Goal: Information Seeking & Learning: Learn about a topic

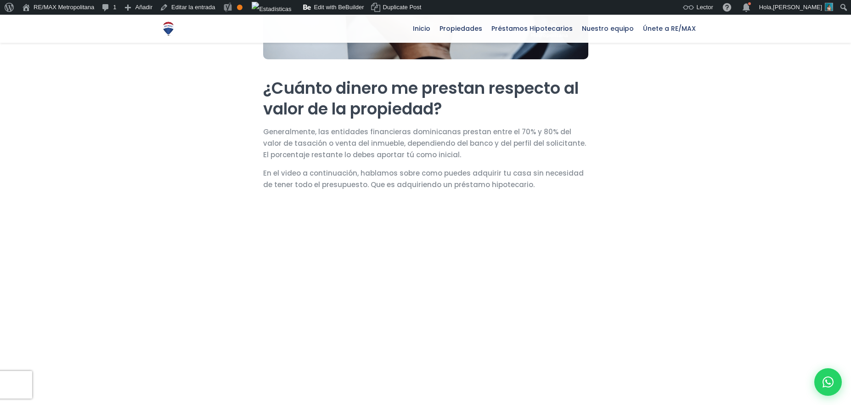
scroll to position [1277, 0]
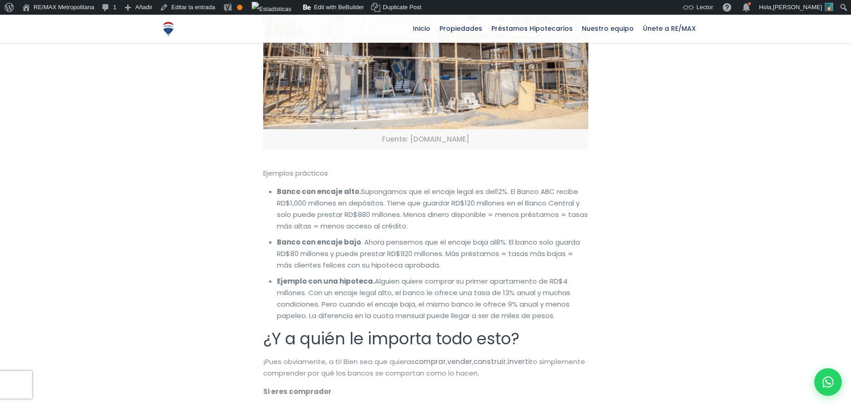
scroll to position [2079, 0]
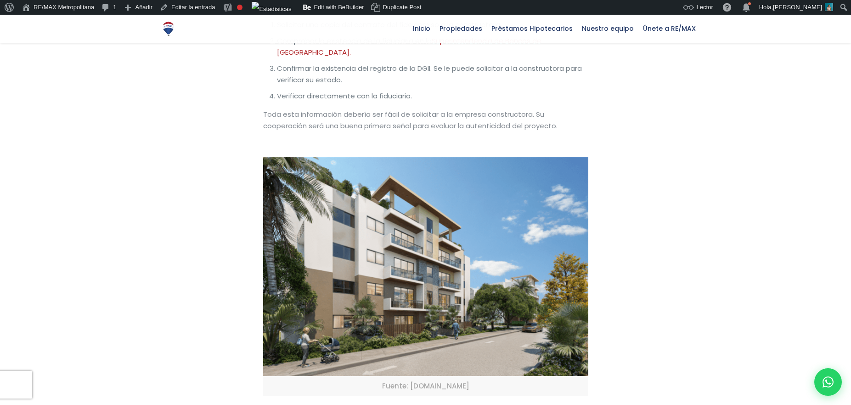
scroll to position [1286, 0]
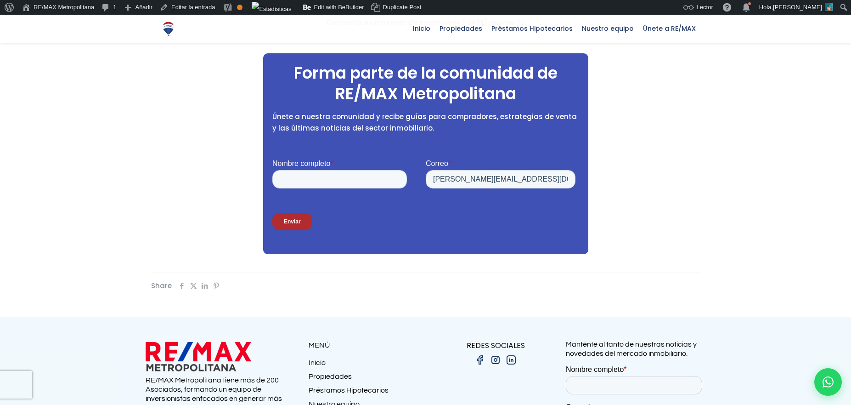
scroll to position [2062, 0]
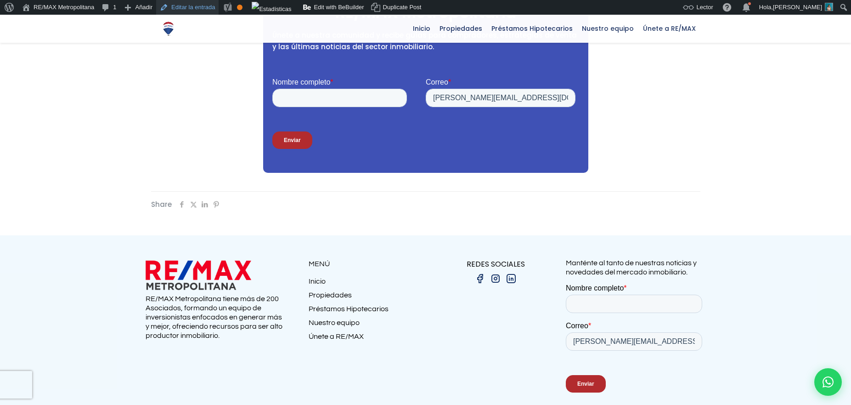
click at [187, 9] on link "Editar la entrada" at bounding box center [187, 7] width 62 height 15
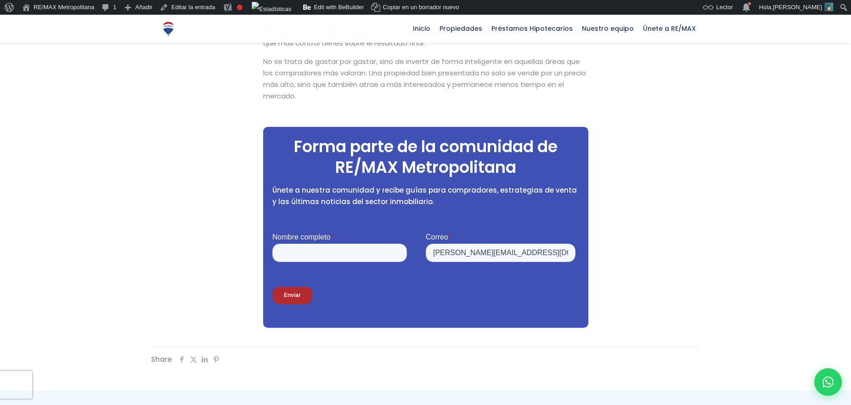
scroll to position [1566, 0]
